Goal: Entertainment & Leisure: Browse casually

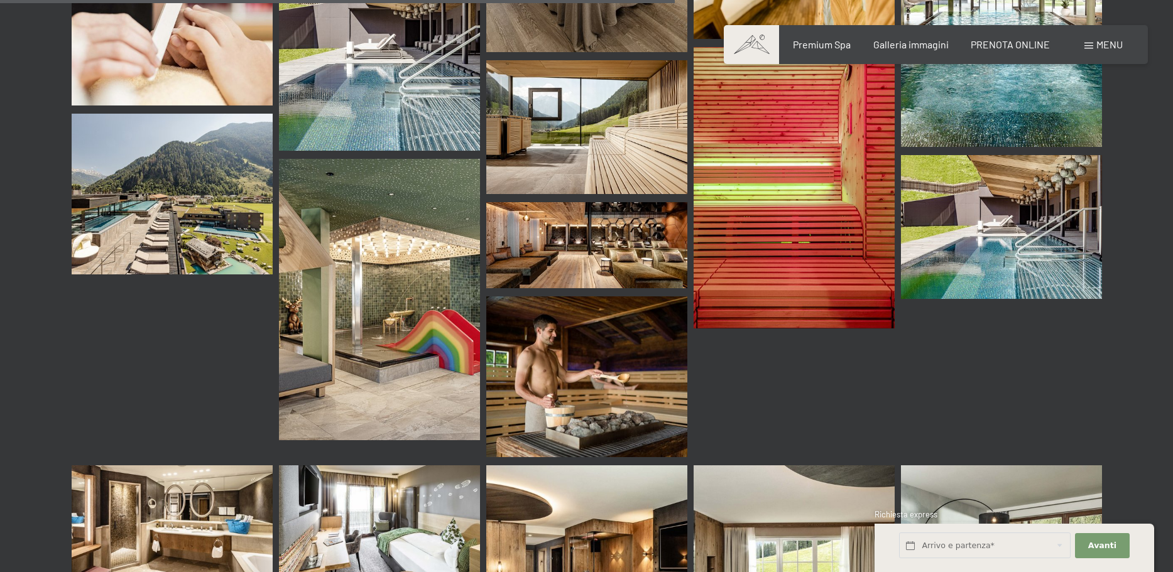
scroll to position [9182, 0]
click at [354, 254] on img at bounding box center [379, 299] width 201 height 281
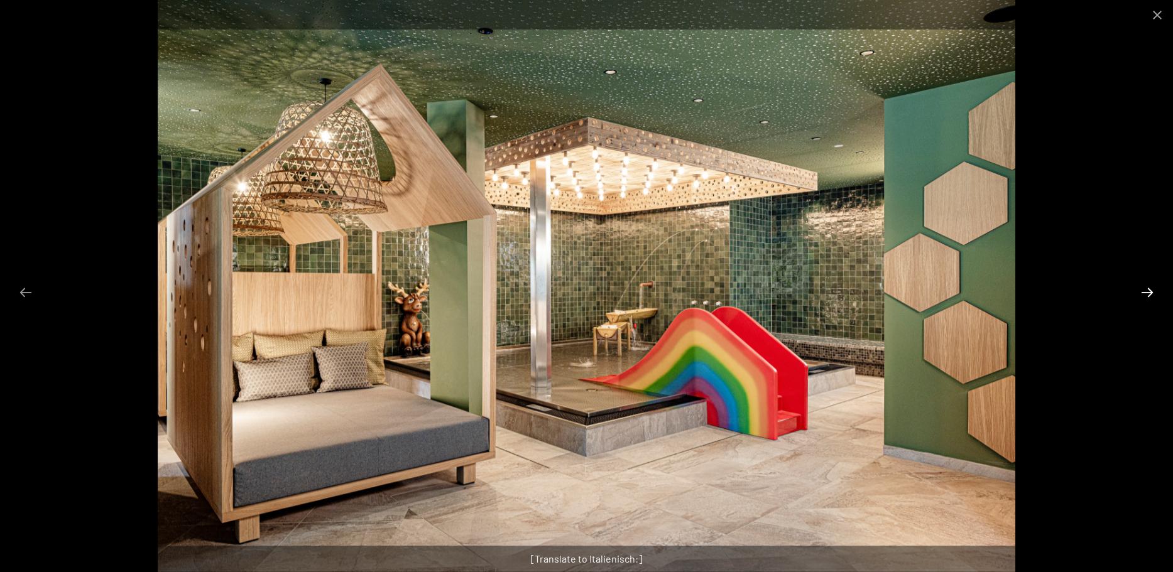
click at [1147, 288] on button "Next slide" at bounding box center [1147, 292] width 26 height 24
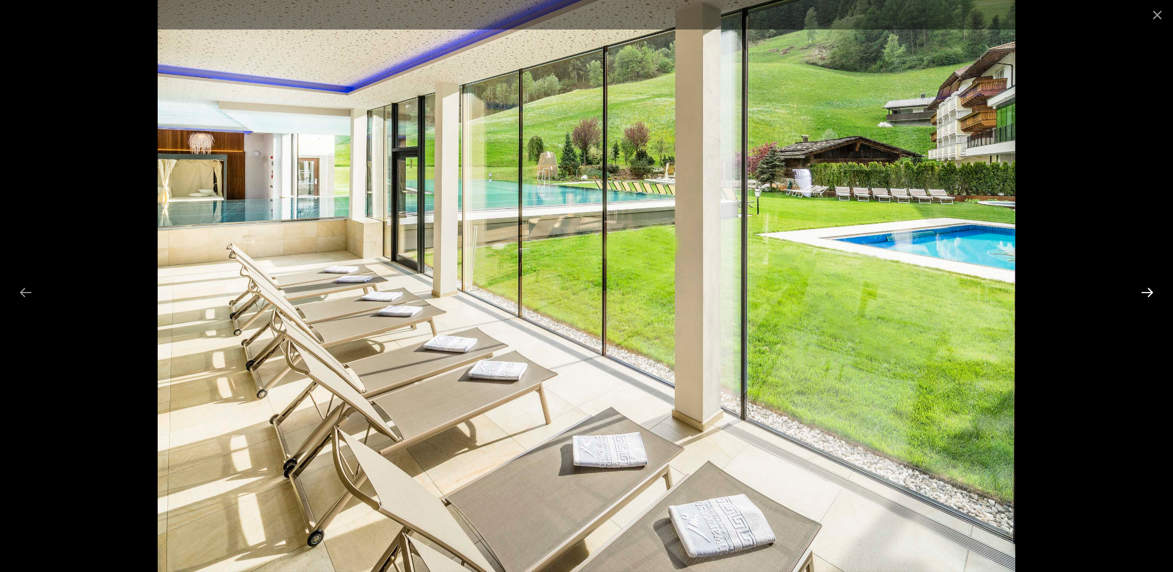
click at [1147, 288] on button "Next slide" at bounding box center [1147, 292] width 26 height 24
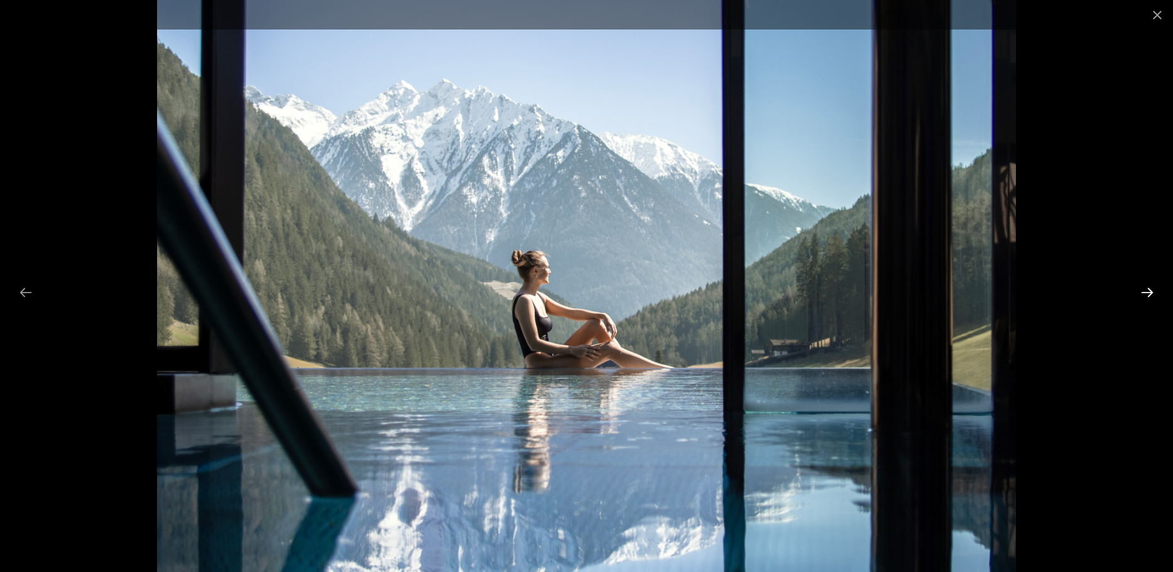
click at [1147, 288] on button "Next slide" at bounding box center [1147, 292] width 26 height 24
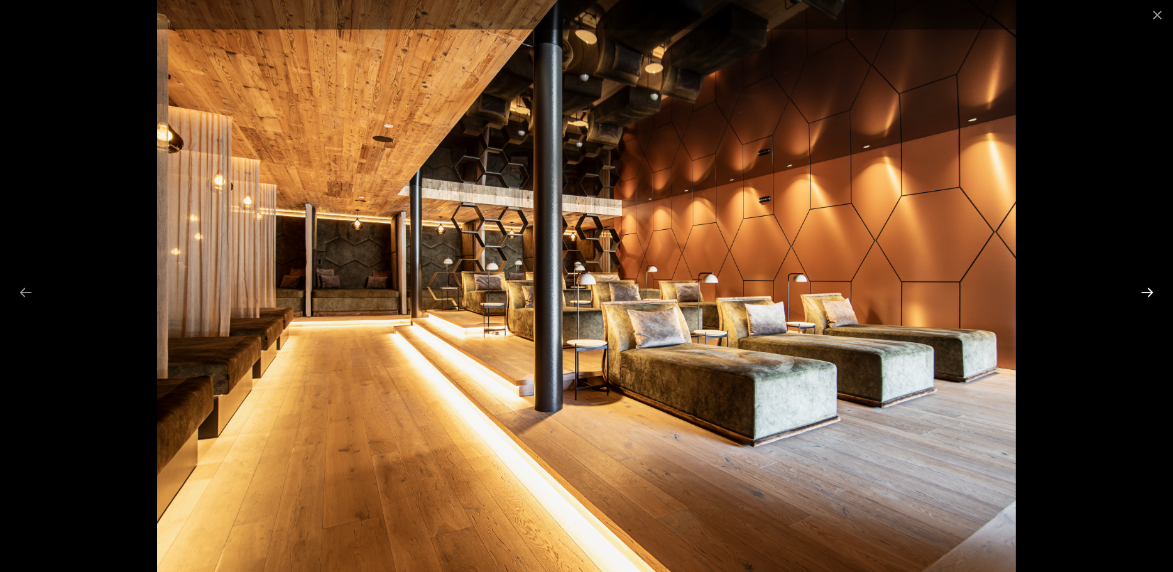
click at [1147, 288] on button "Next slide" at bounding box center [1147, 292] width 26 height 24
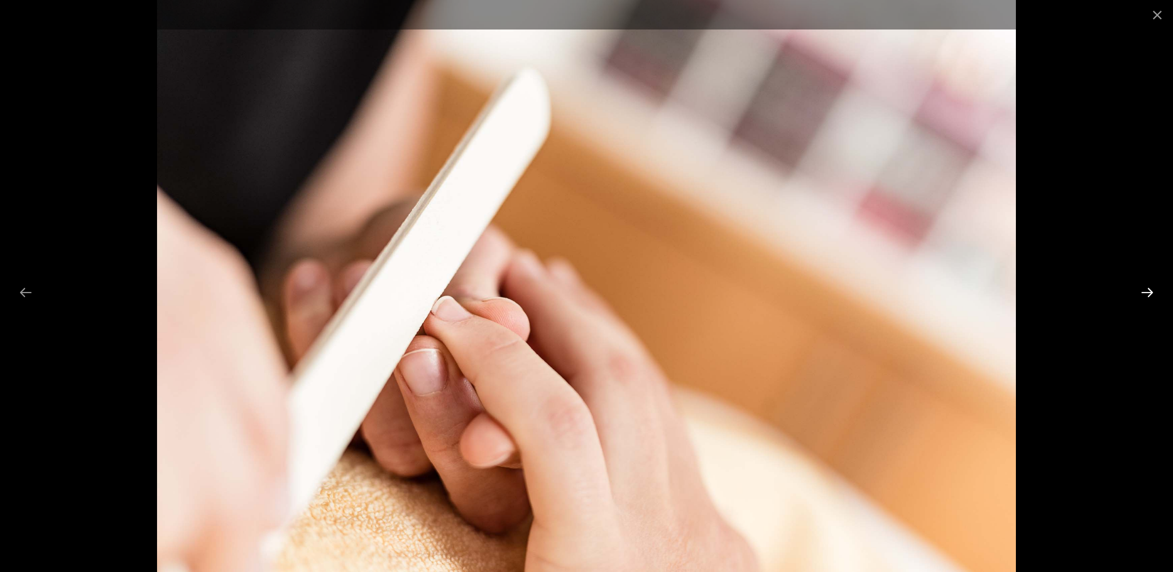
click at [1147, 288] on button "Next slide" at bounding box center [1147, 292] width 26 height 24
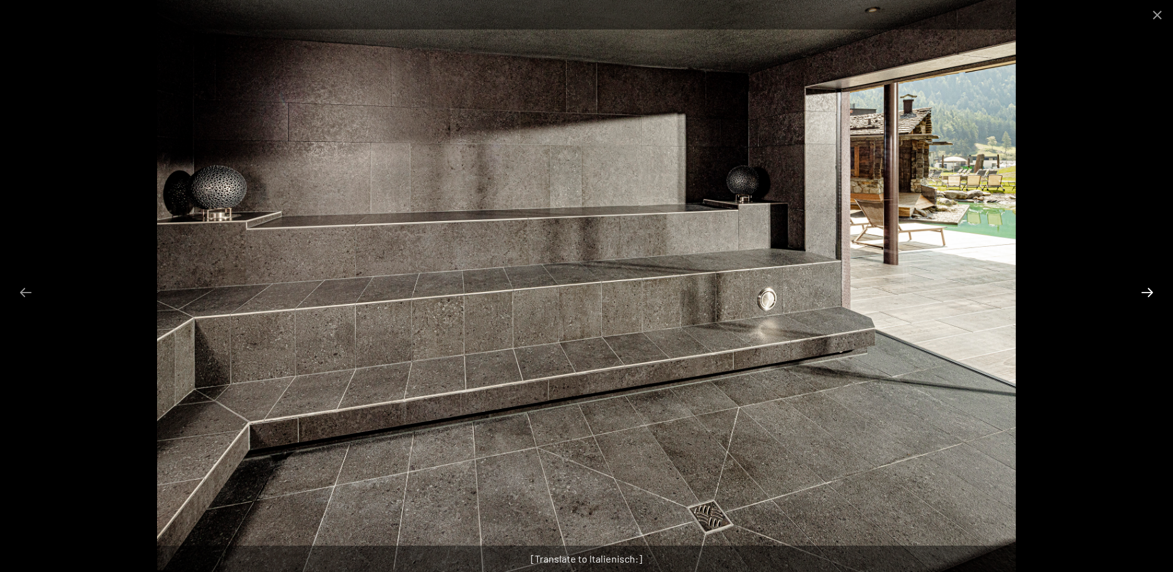
click at [1147, 288] on button "Next slide" at bounding box center [1147, 292] width 26 height 24
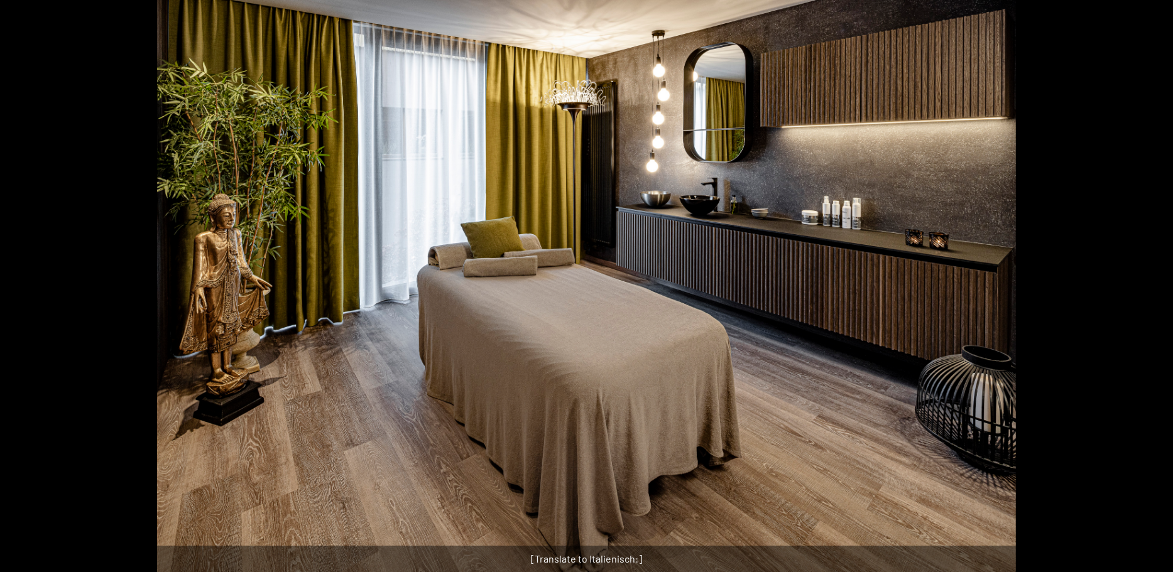
click at [1147, 288] on button "Next slide" at bounding box center [1153, 292] width 26 height 24
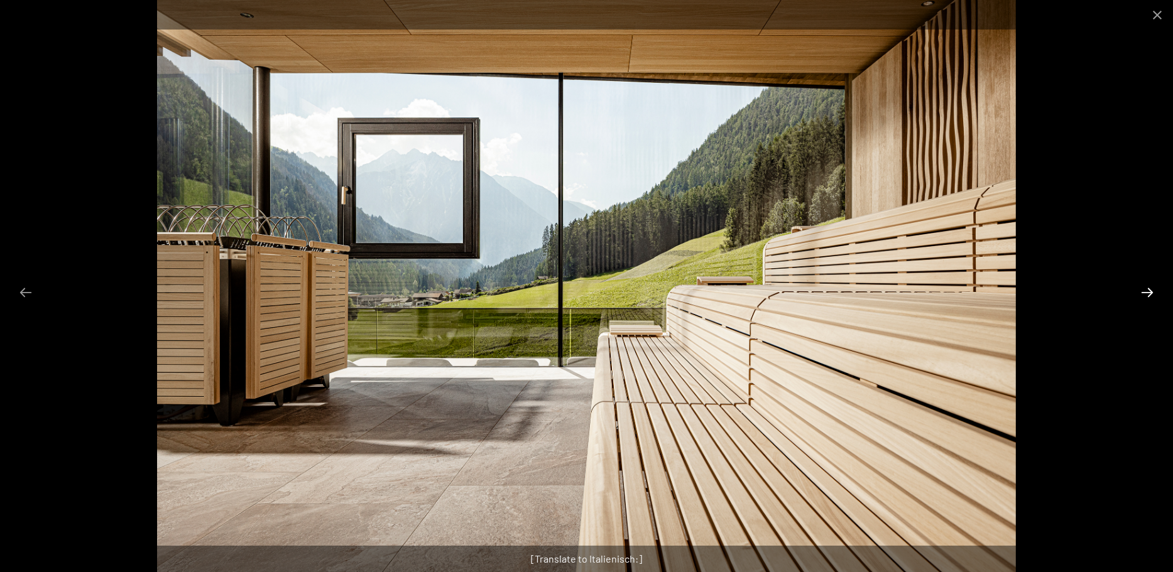
click at [1145, 289] on button "Next slide" at bounding box center [1147, 292] width 26 height 24
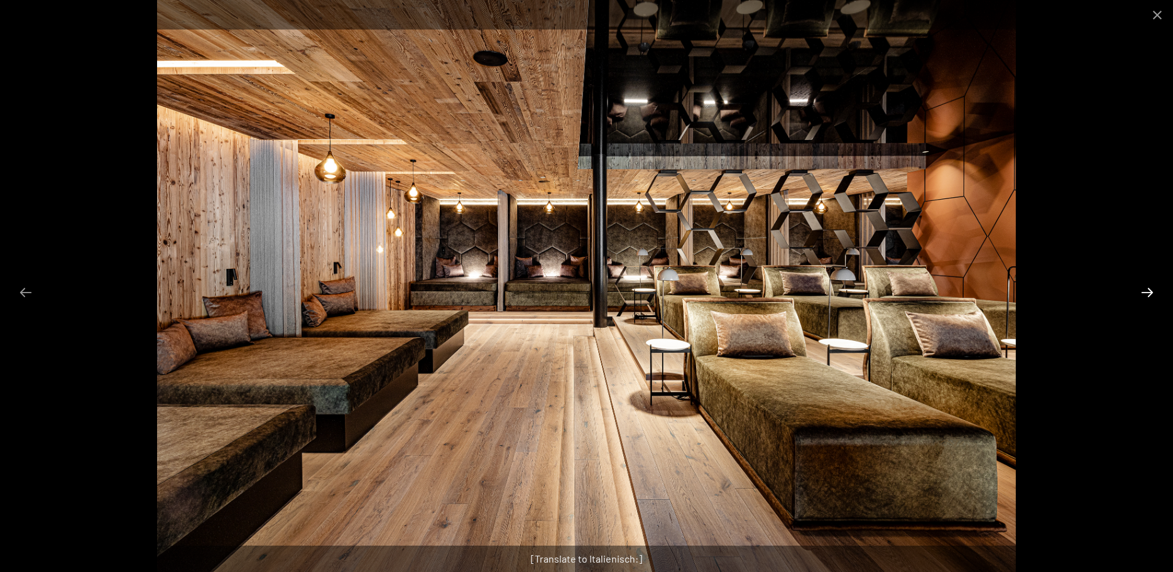
click at [1145, 289] on button "Next slide" at bounding box center [1147, 292] width 26 height 24
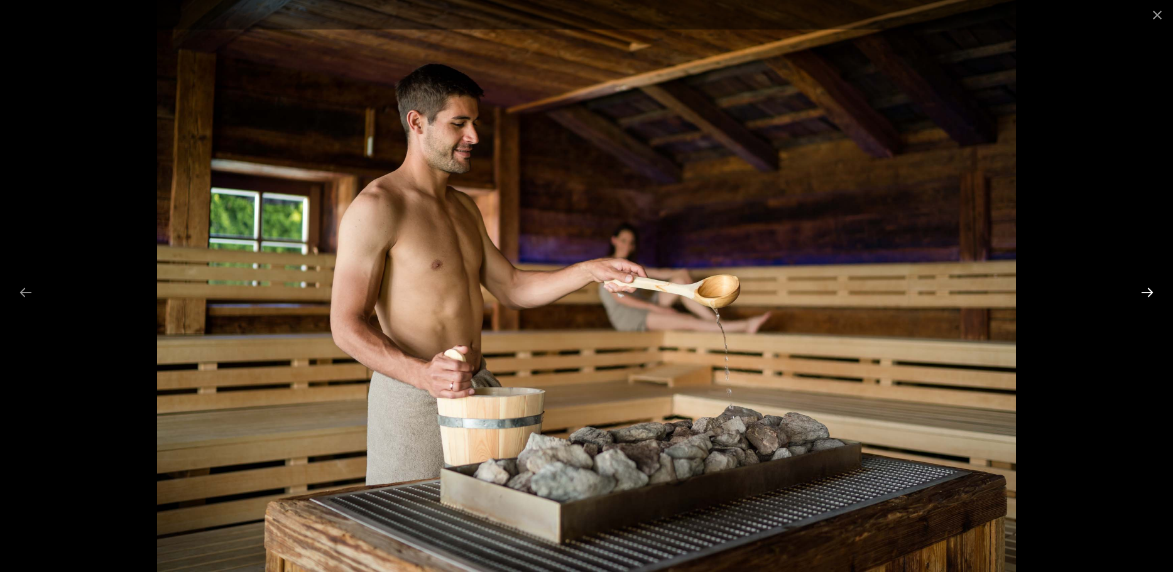
click at [1145, 289] on button "Next slide" at bounding box center [1147, 292] width 26 height 24
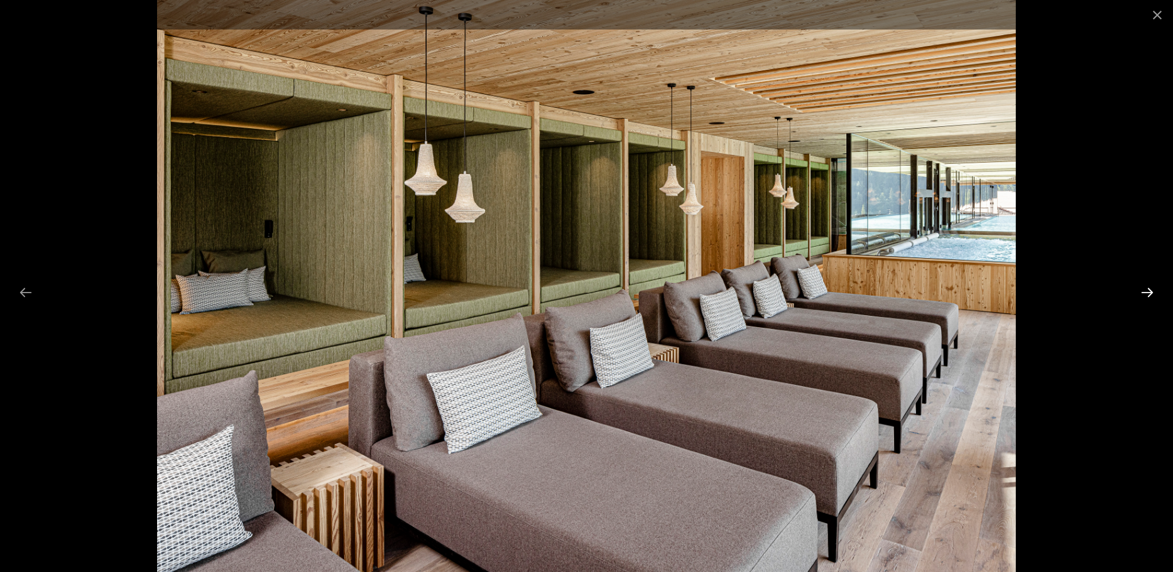
click at [1145, 289] on button "Next slide" at bounding box center [1147, 292] width 26 height 24
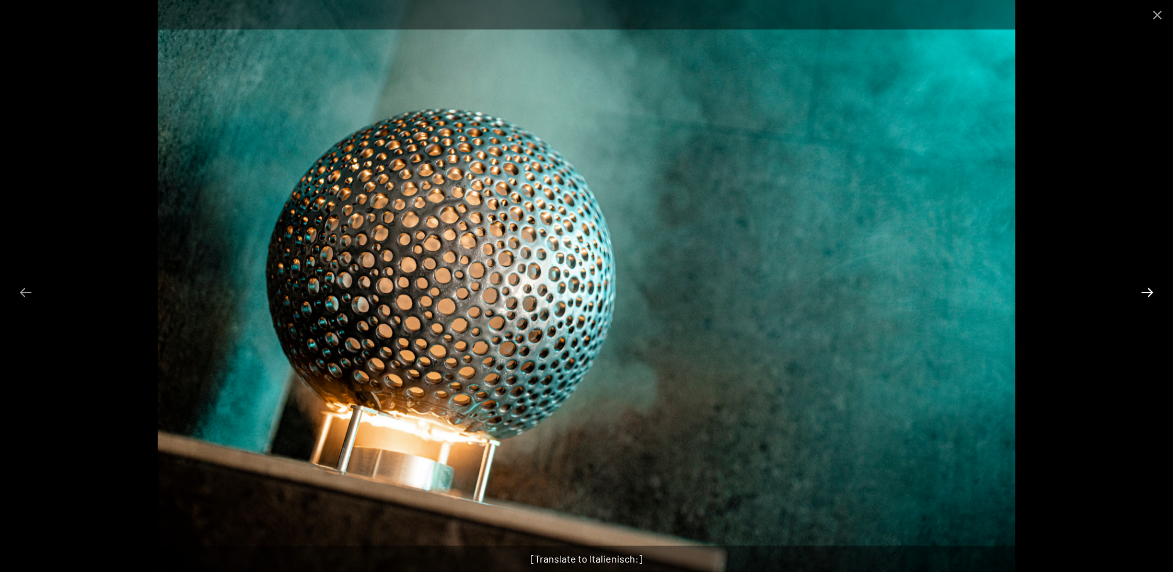
click at [1145, 289] on button "Next slide" at bounding box center [1147, 292] width 26 height 24
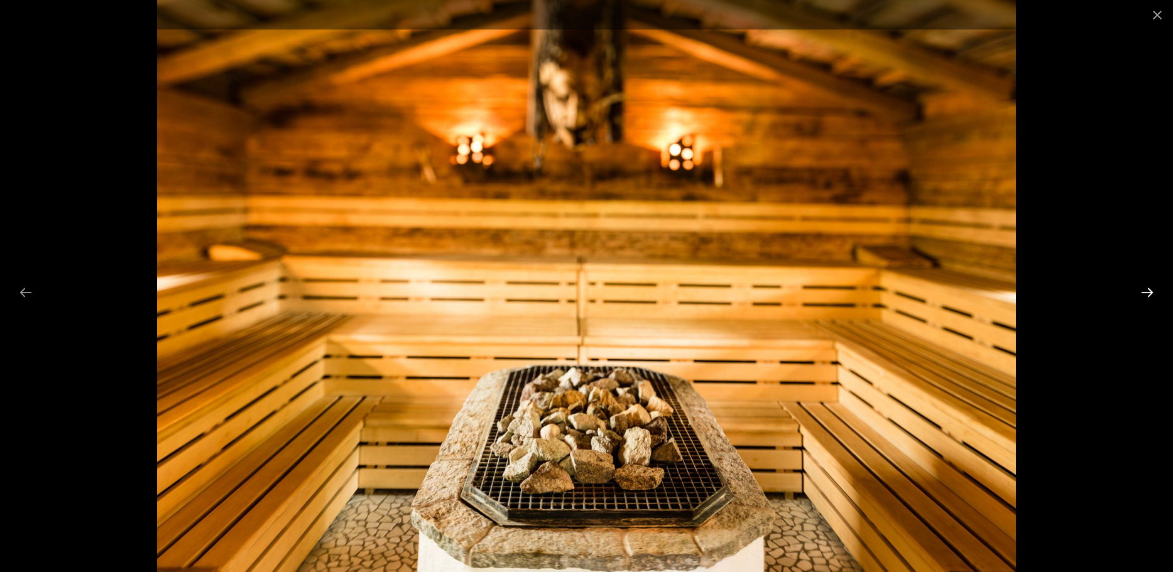
click at [1145, 289] on button "Next slide" at bounding box center [1147, 292] width 26 height 24
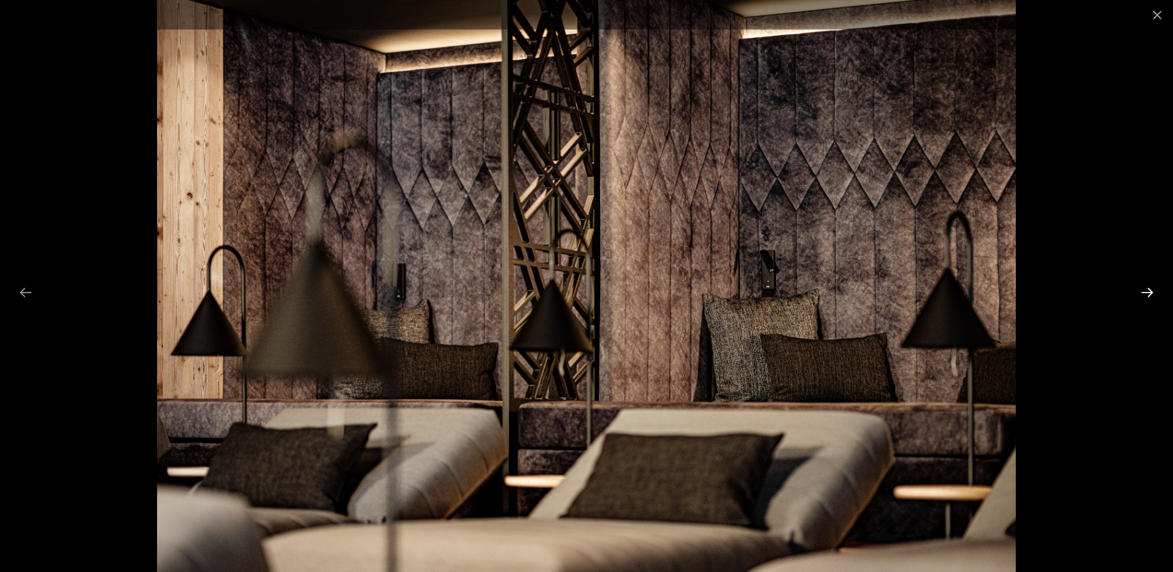
click at [1145, 289] on button "Next slide" at bounding box center [1147, 292] width 26 height 24
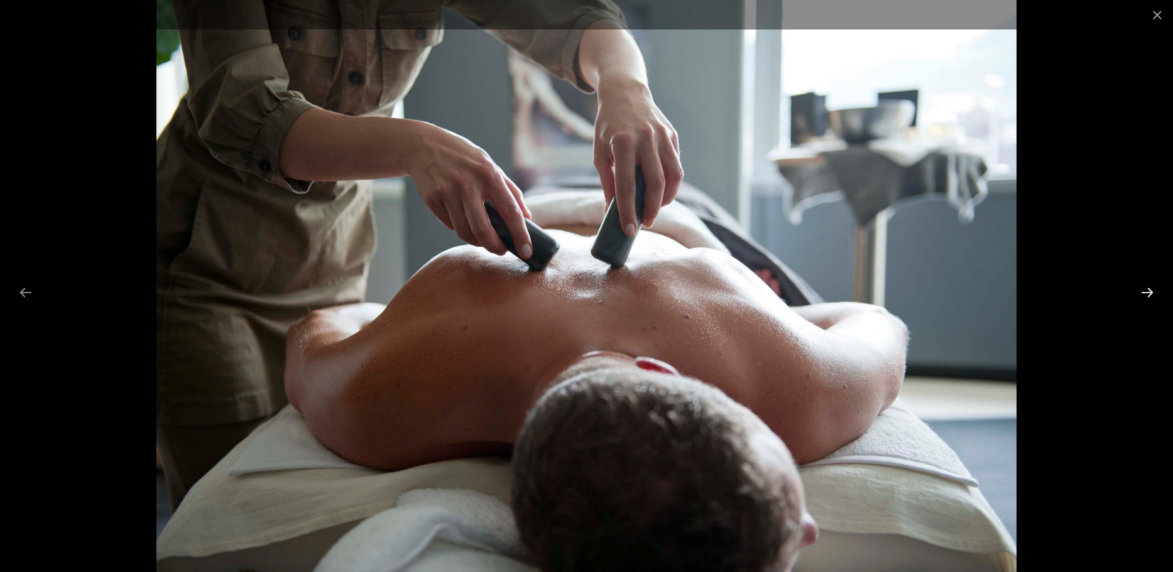
click at [1145, 289] on button "Next slide" at bounding box center [1147, 292] width 26 height 24
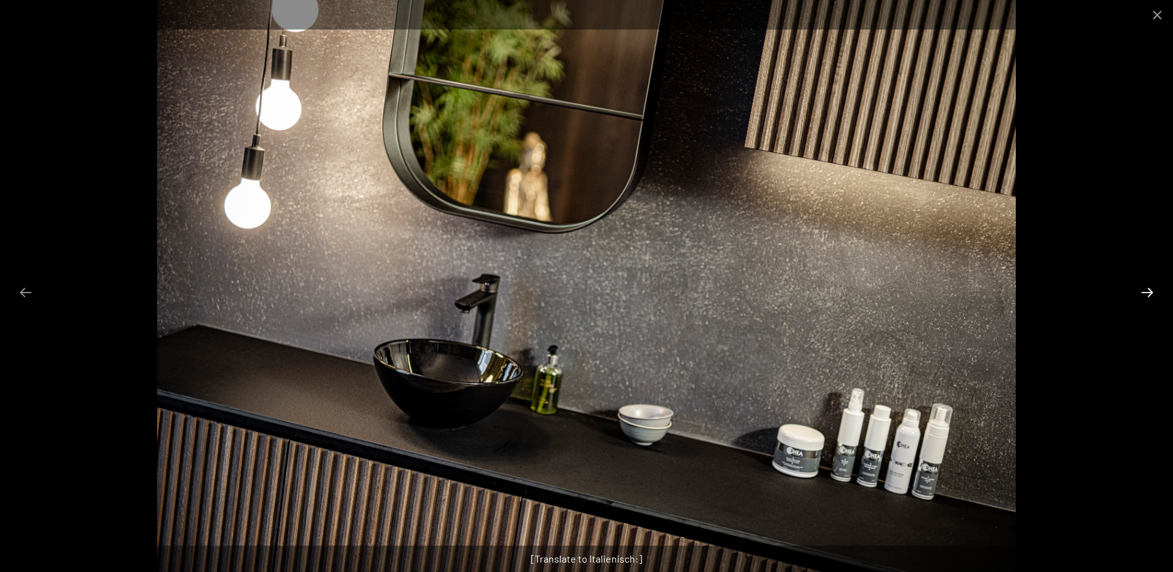
click at [1145, 289] on button "Next slide" at bounding box center [1147, 292] width 26 height 24
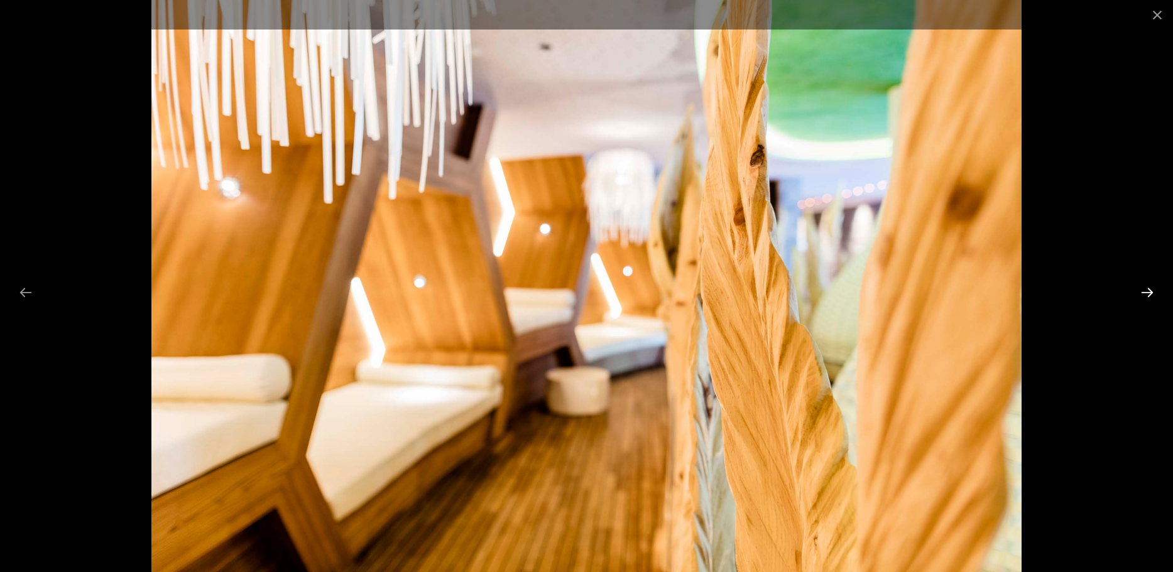
click at [1145, 289] on button "Next slide" at bounding box center [1147, 292] width 26 height 24
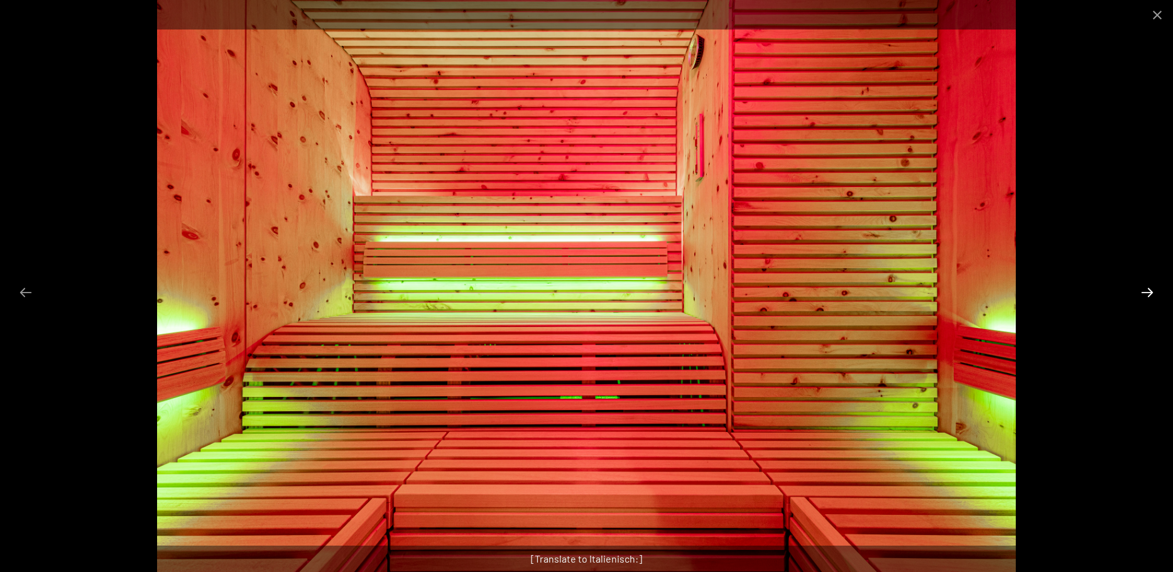
click at [1145, 289] on button "Next slide" at bounding box center [1147, 292] width 26 height 24
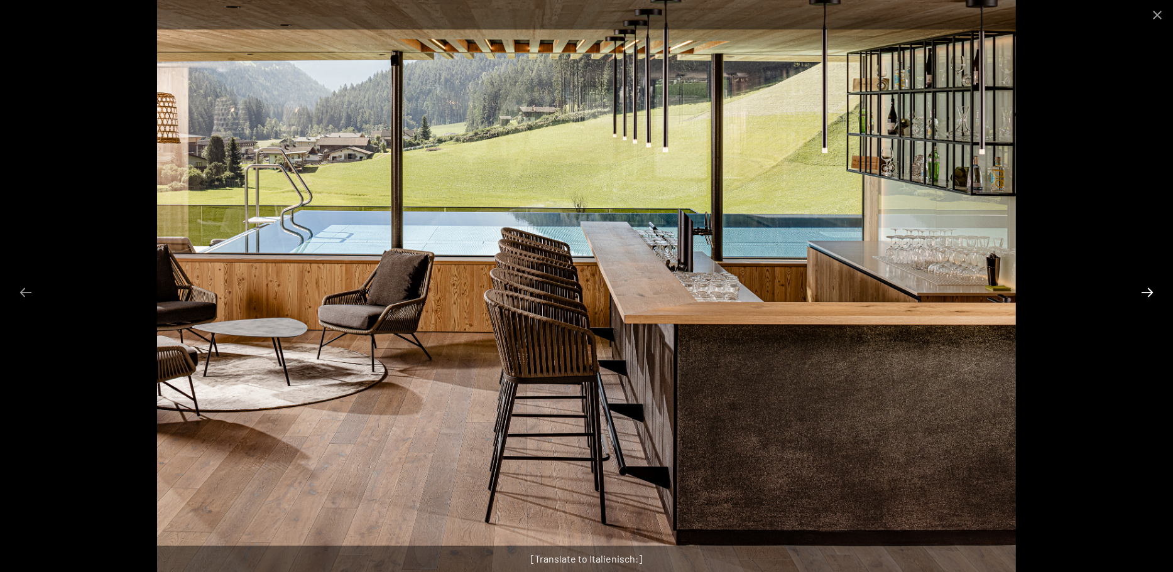
click at [1145, 289] on button "Next slide" at bounding box center [1147, 292] width 26 height 24
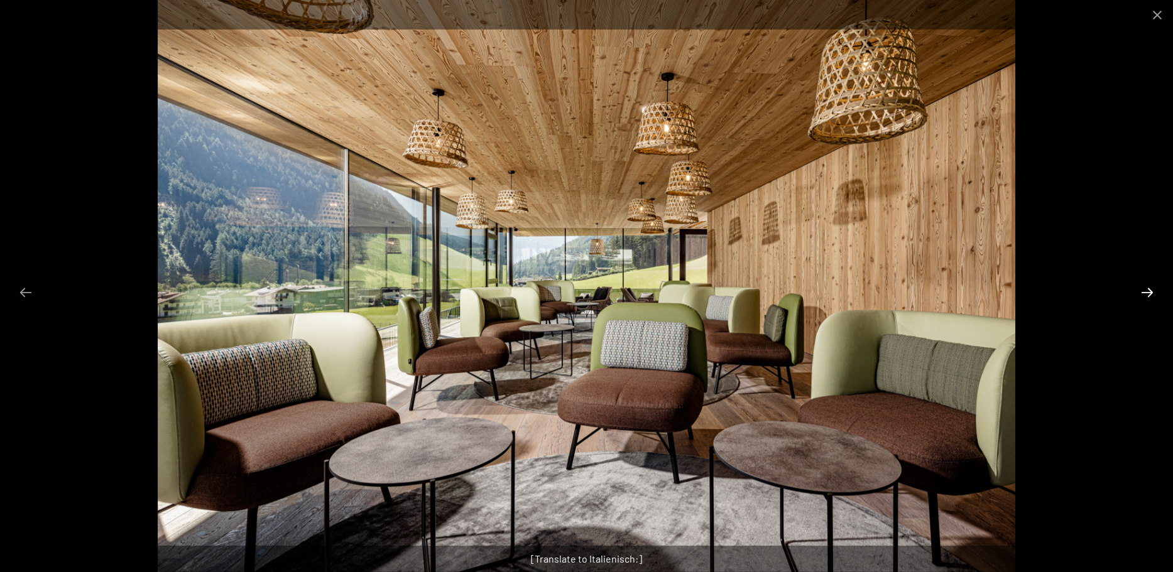
click at [1145, 289] on button "Next slide" at bounding box center [1147, 292] width 26 height 24
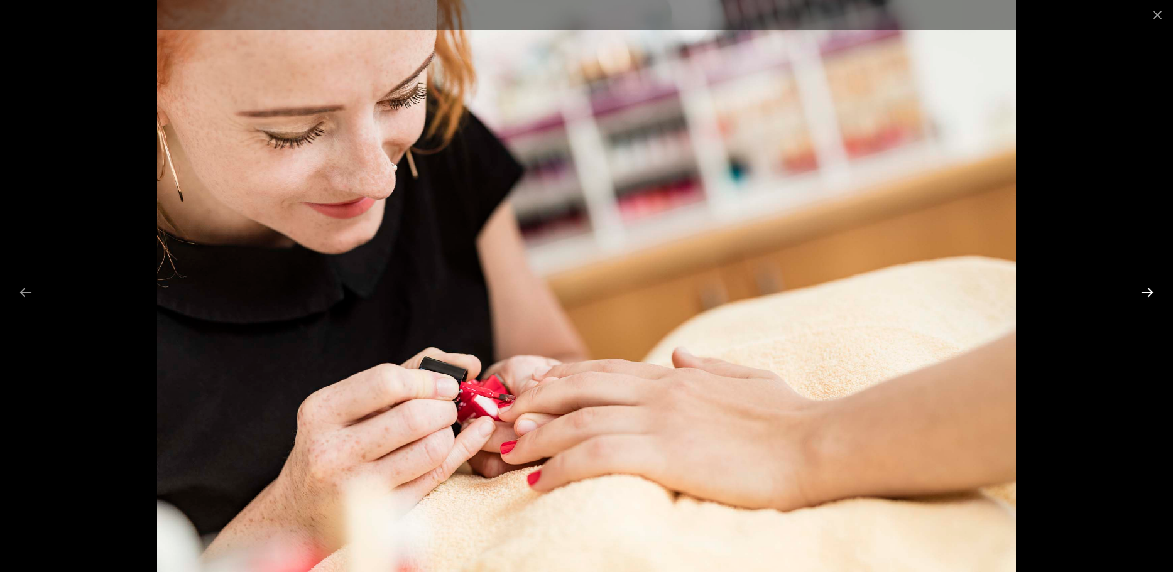
click at [1145, 289] on button "Next slide" at bounding box center [1147, 292] width 26 height 24
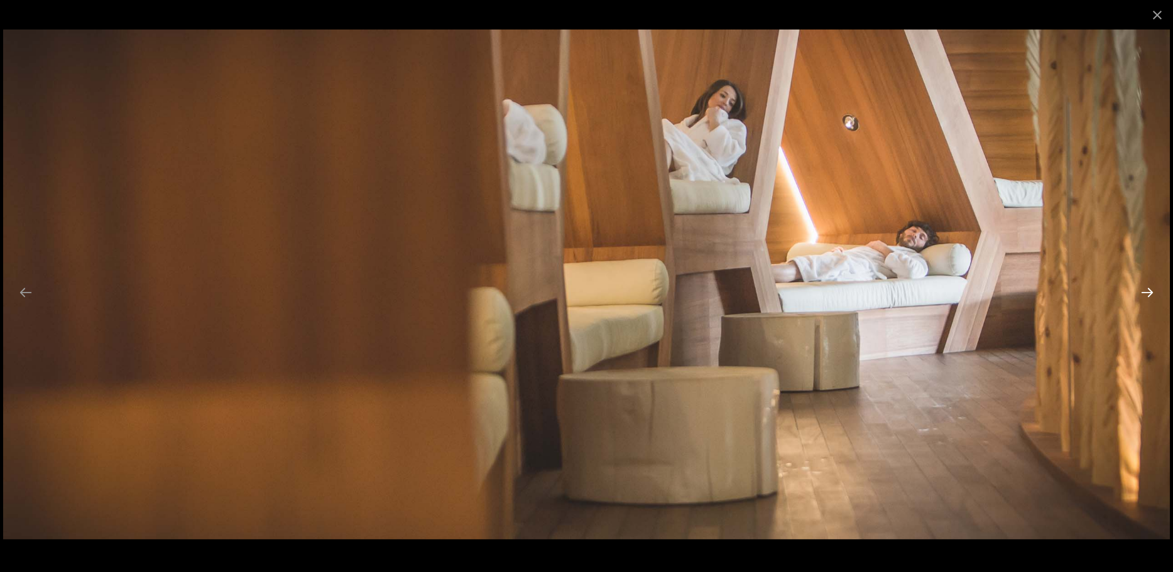
click at [1145, 289] on button "Next slide" at bounding box center [1147, 292] width 26 height 24
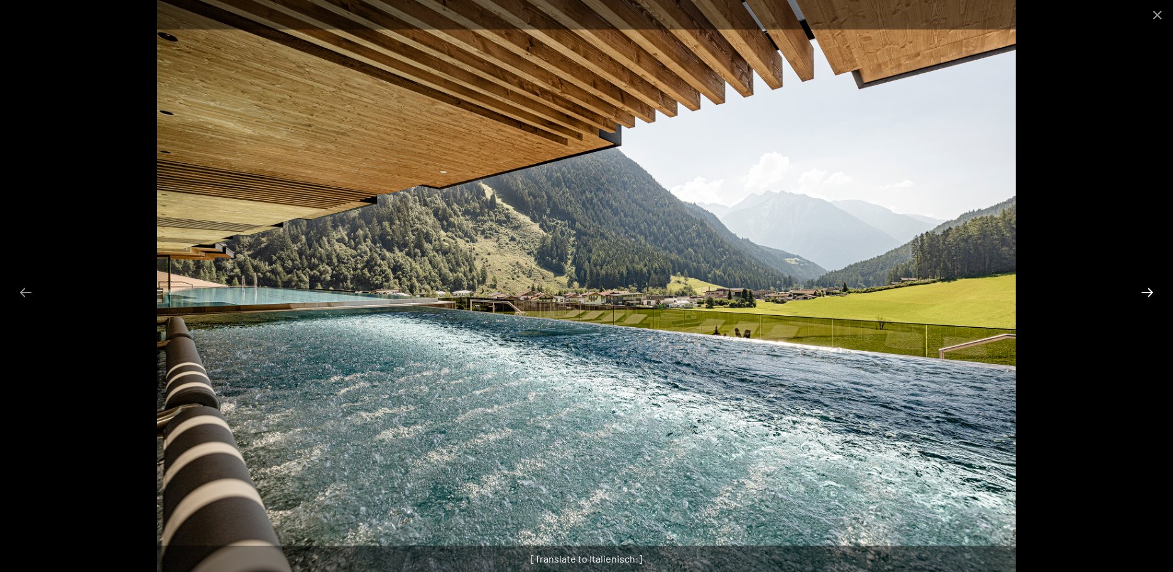
click at [1145, 289] on button "Next slide" at bounding box center [1147, 292] width 26 height 24
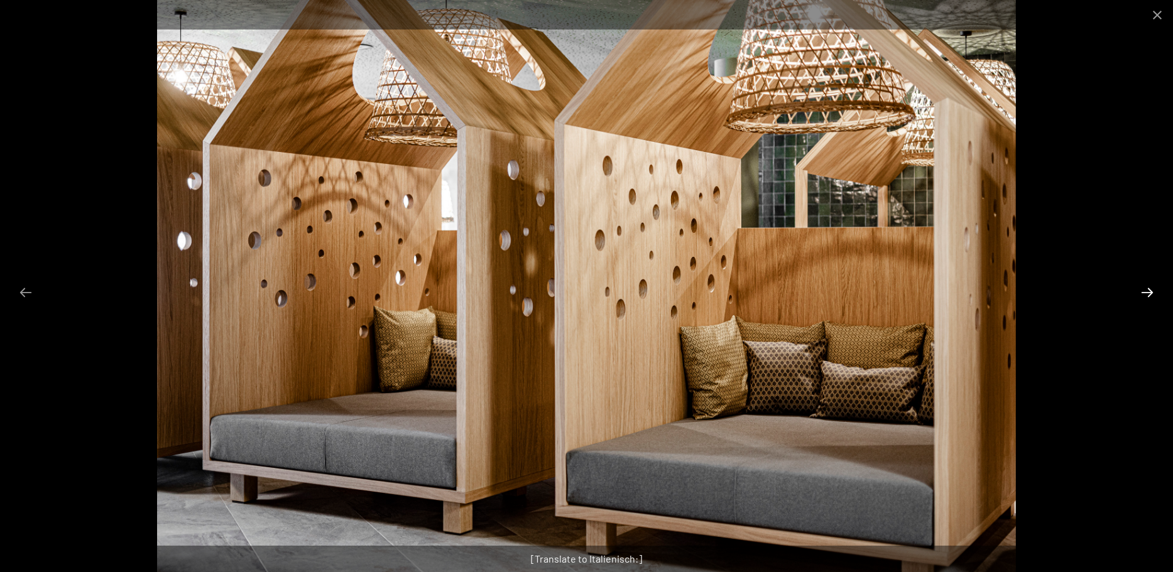
click at [1145, 289] on button "Next slide" at bounding box center [1147, 292] width 26 height 24
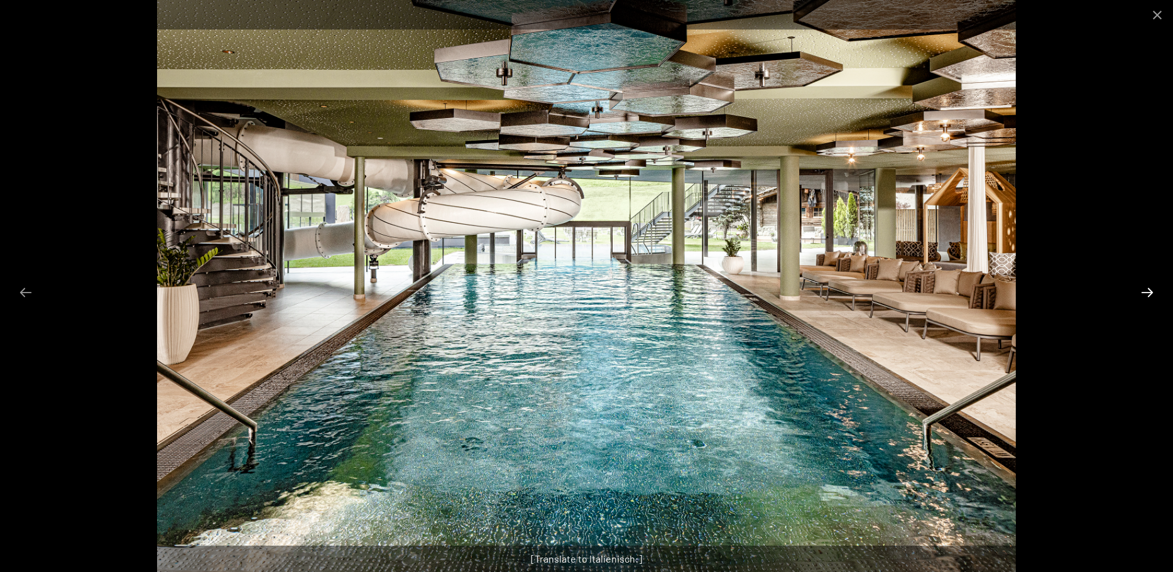
click at [1145, 289] on button "Next slide" at bounding box center [1147, 292] width 26 height 24
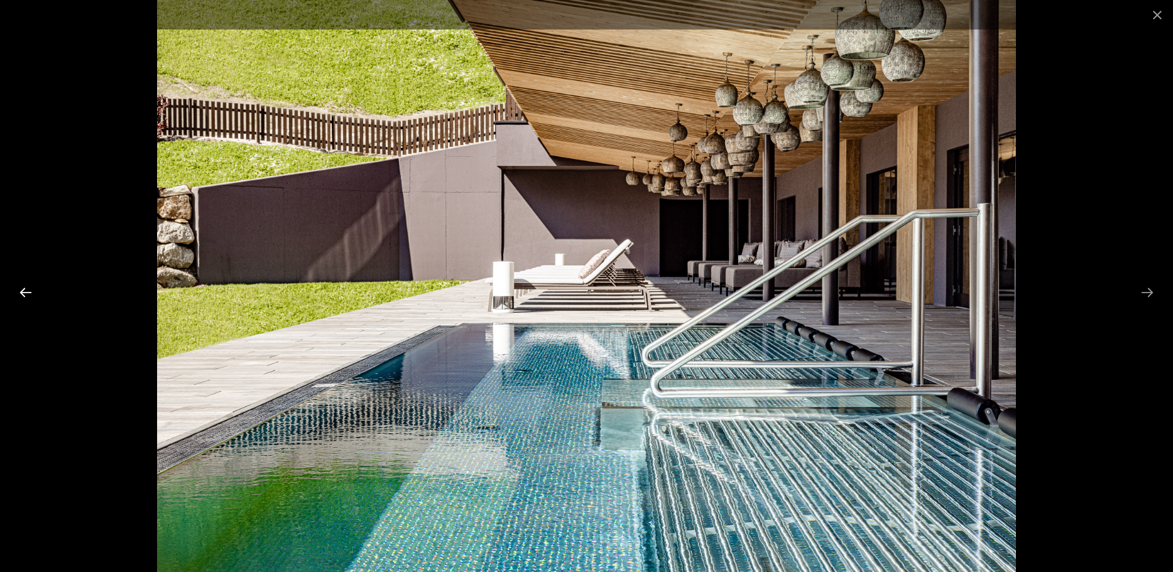
click at [29, 288] on button "Previous slide" at bounding box center [26, 292] width 26 height 24
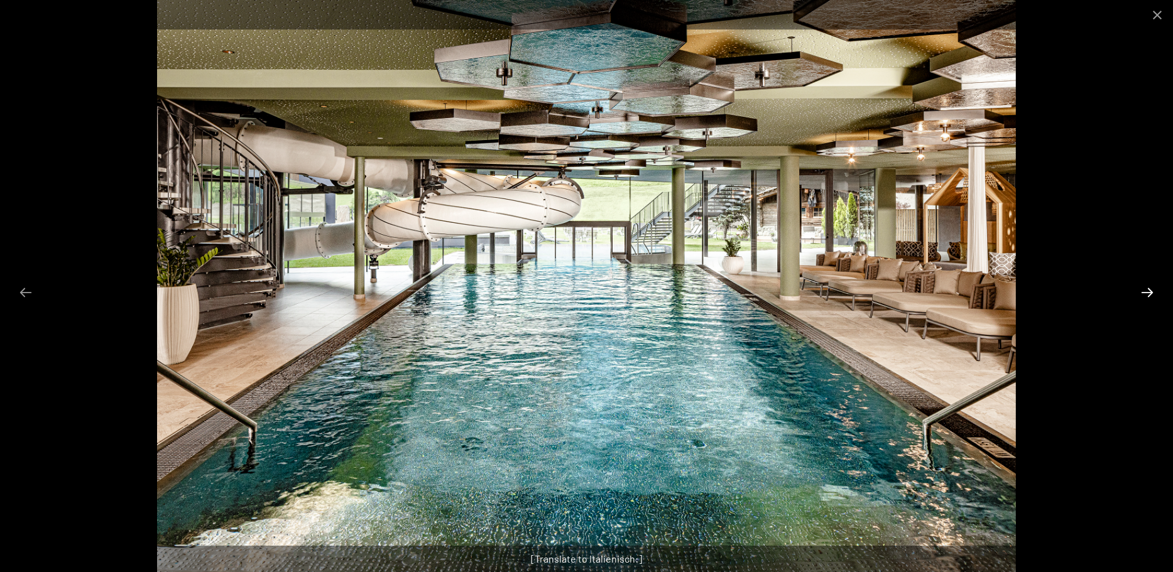
click at [1144, 288] on button "Next slide" at bounding box center [1147, 292] width 26 height 24
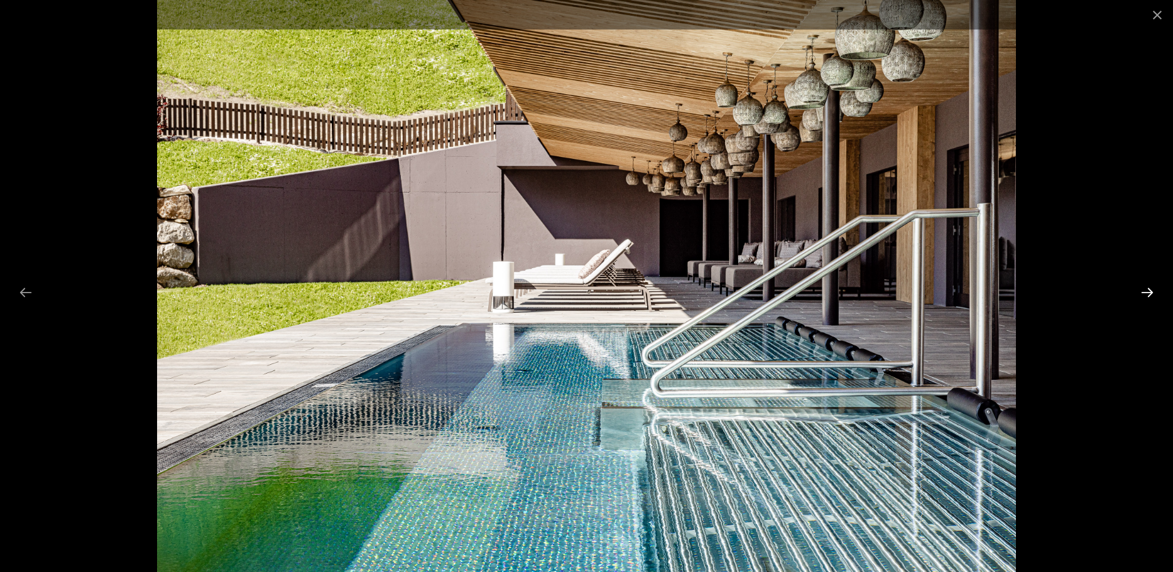
click at [1144, 288] on button "Next slide" at bounding box center [1147, 292] width 26 height 24
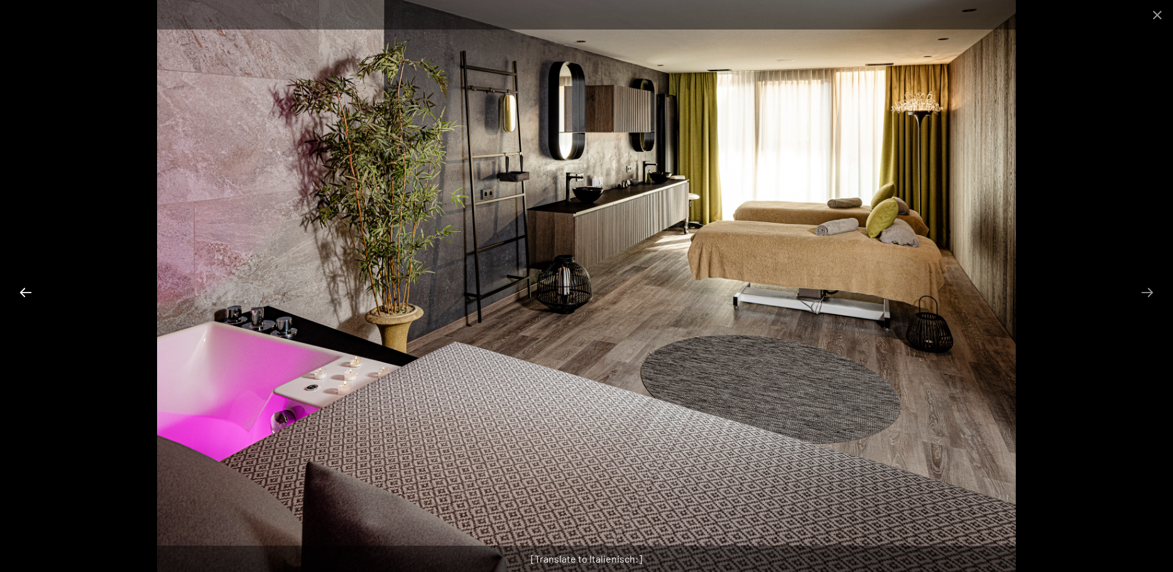
click at [23, 290] on button "Previous slide" at bounding box center [26, 292] width 26 height 24
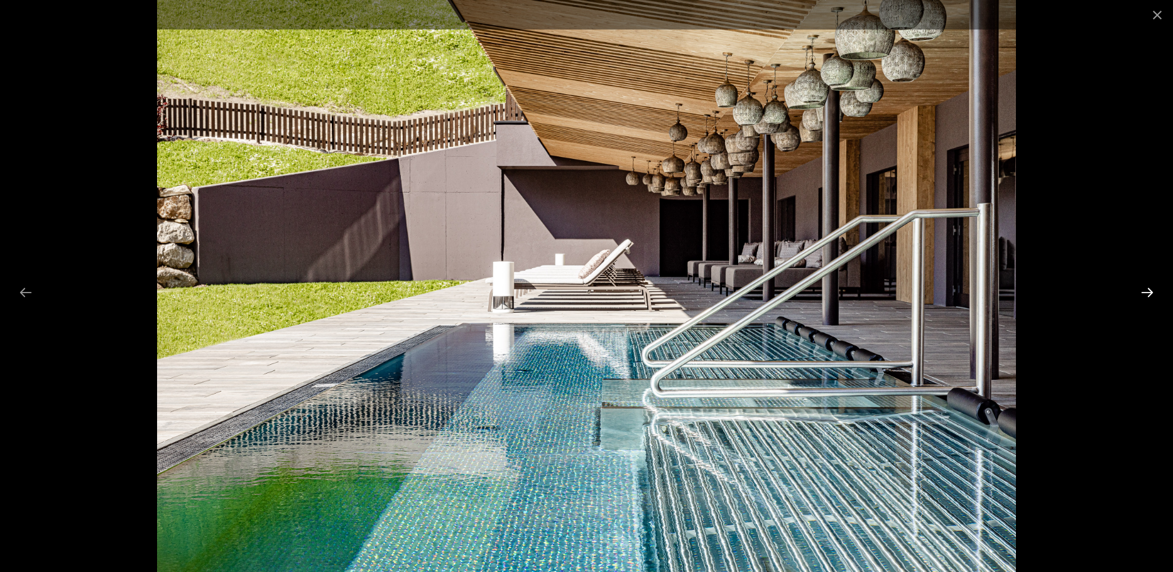
click at [1149, 285] on button "Next slide" at bounding box center [1147, 292] width 26 height 24
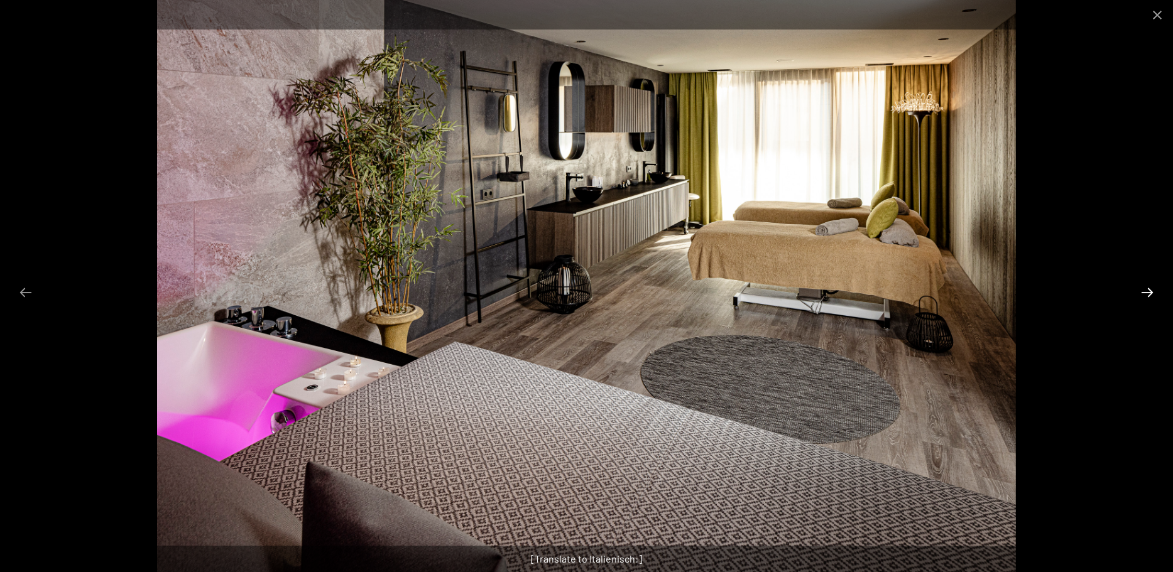
click at [1149, 285] on button "Next slide" at bounding box center [1147, 292] width 26 height 24
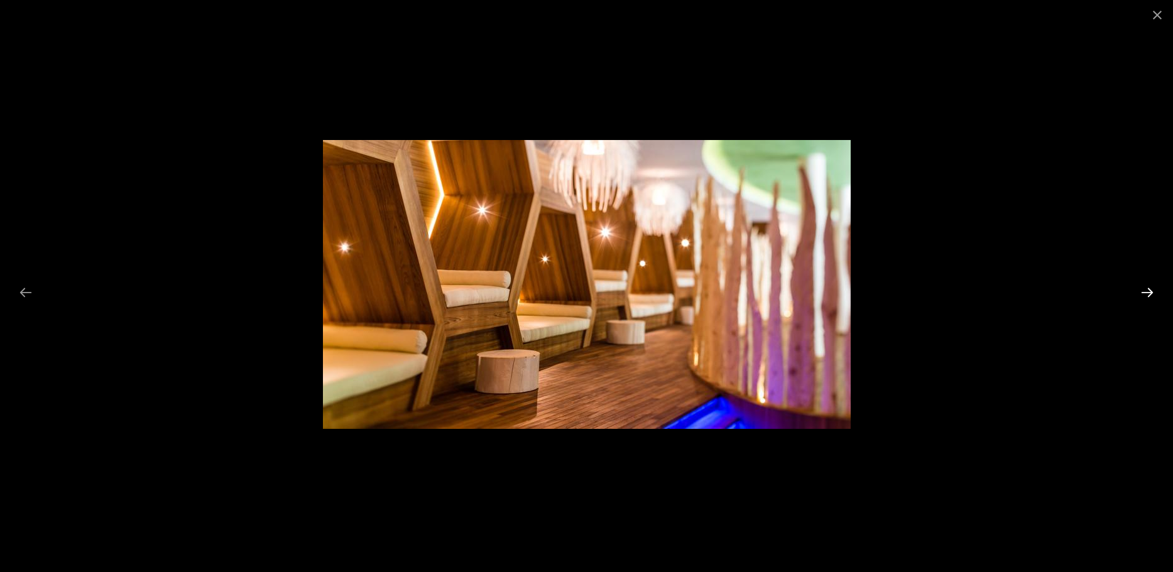
click at [1149, 285] on button "Next slide" at bounding box center [1147, 292] width 26 height 24
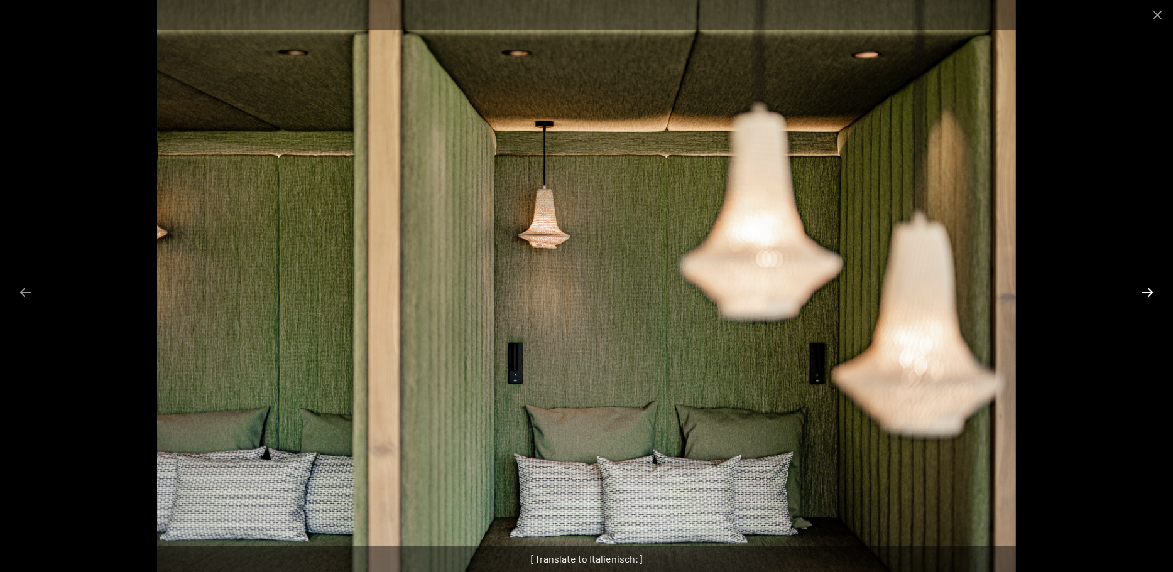
click at [1144, 285] on button "Next slide" at bounding box center [1147, 292] width 26 height 24
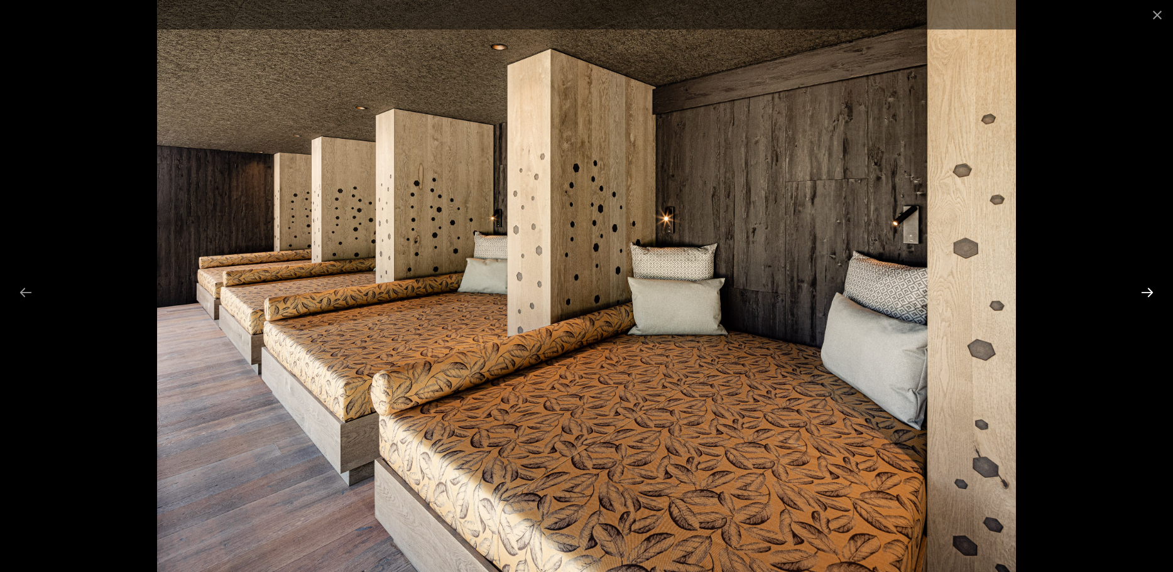
click at [1144, 286] on button "Next slide" at bounding box center [1147, 292] width 26 height 24
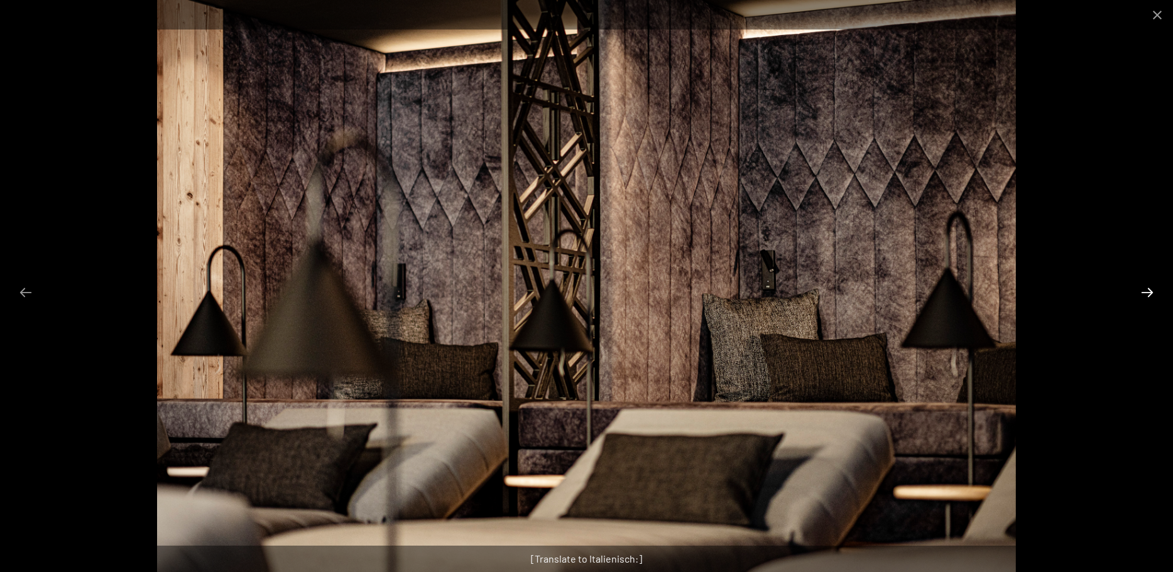
click at [1144, 286] on button "Next slide" at bounding box center [1147, 292] width 26 height 24
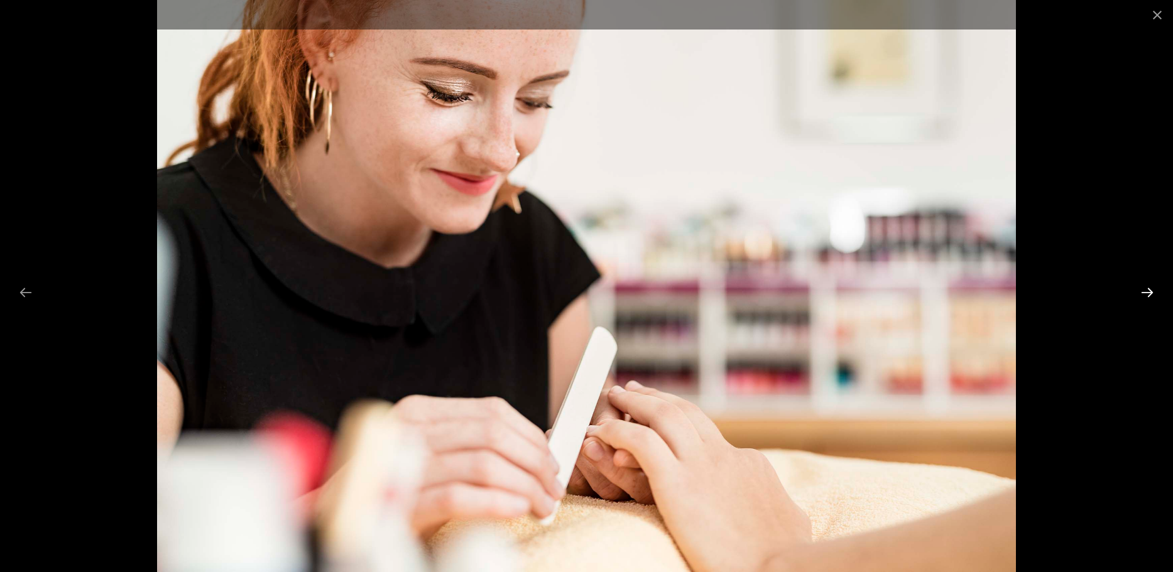
click at [1144, 286] on button "Next slide" at bounding box center [1147, 292] width 26 height 24
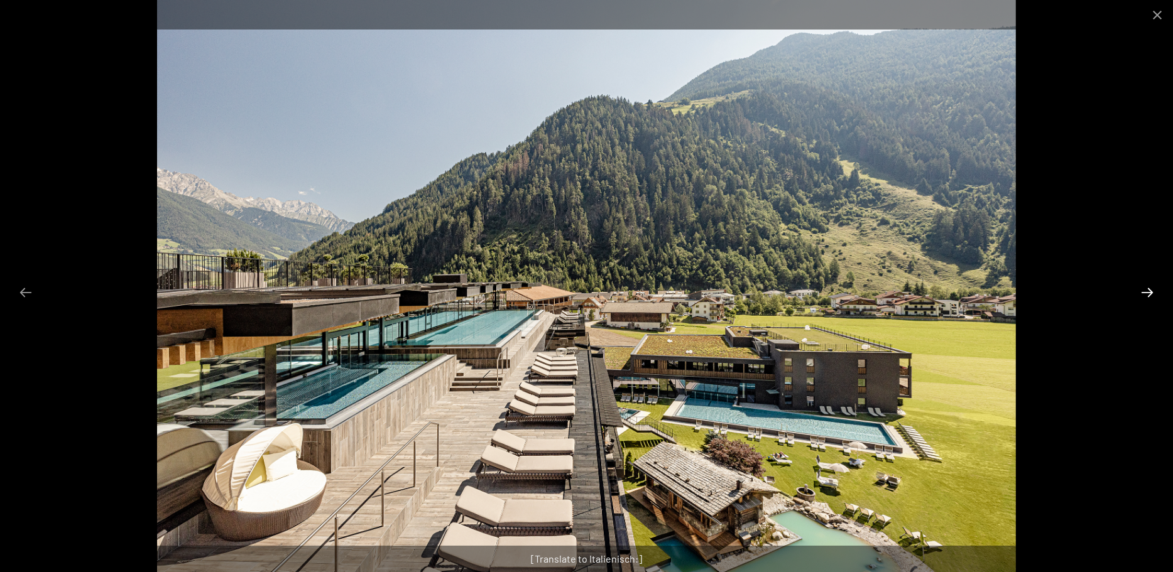
click at [1144, 286] on button "Next slide" at bounding box center [1147, 292] width 26 height 24
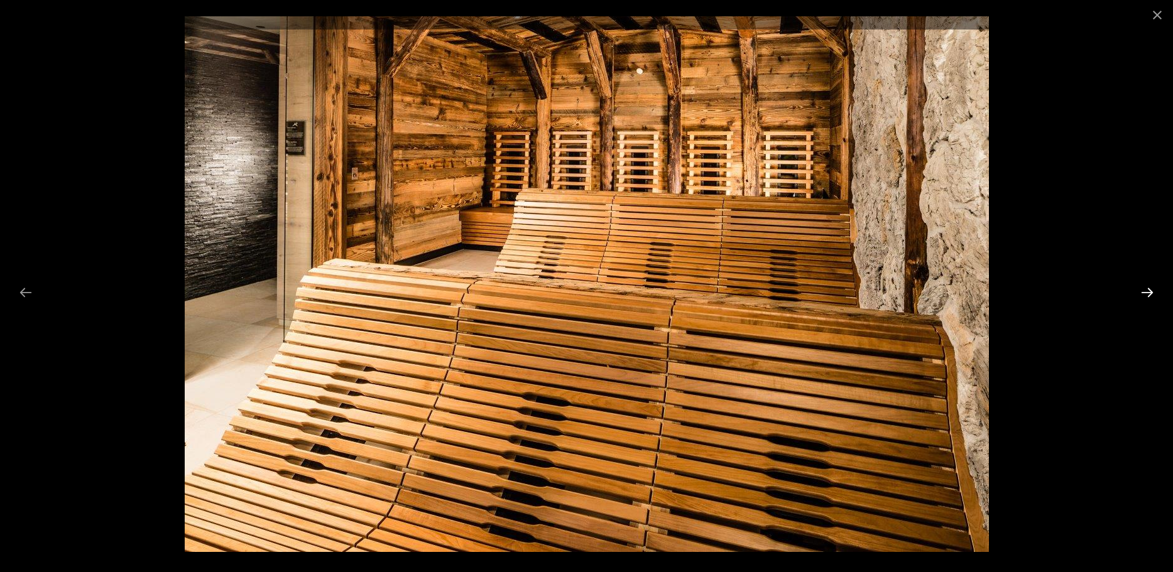
click at [1144, 286] on button "Next slide" at bounding box center [1147, 292] width 26 height 24
